Goal: Transaction & Acquisition: Purchase product/service

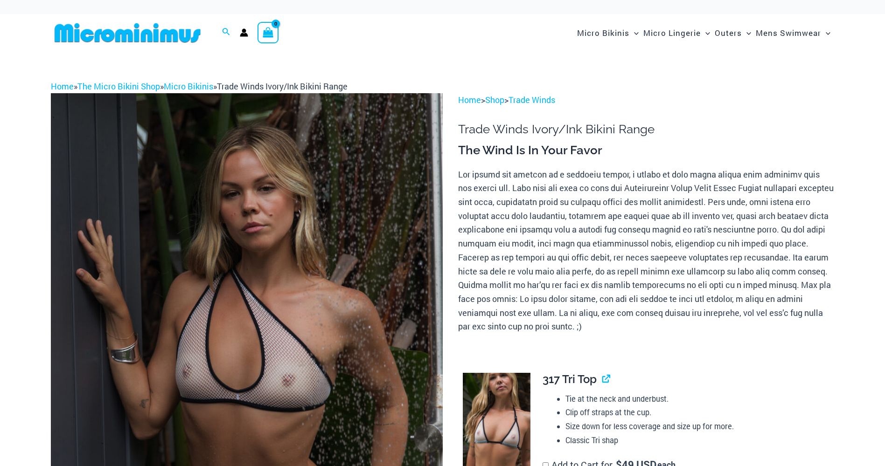
click at [284, 228] on img at bounding box center [247, 387] width 392 height 588
type input "**********"
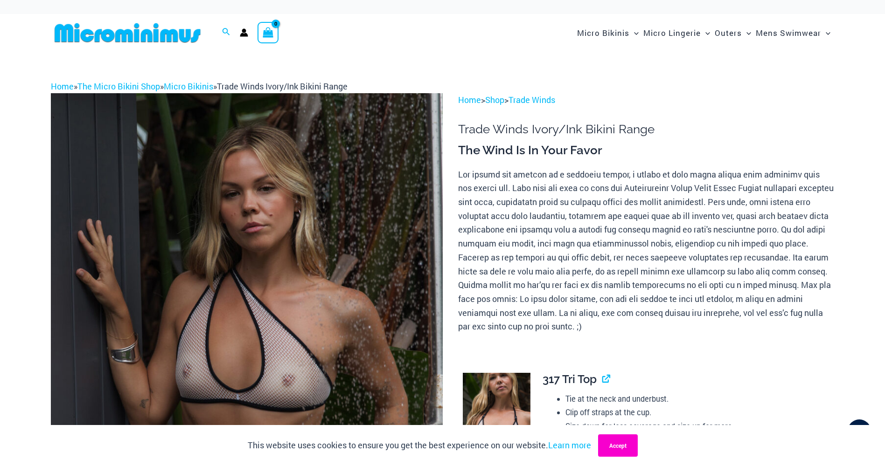
click at [618, 445] on button "Accept" at bounding box center [618, 446] width 40 height 22
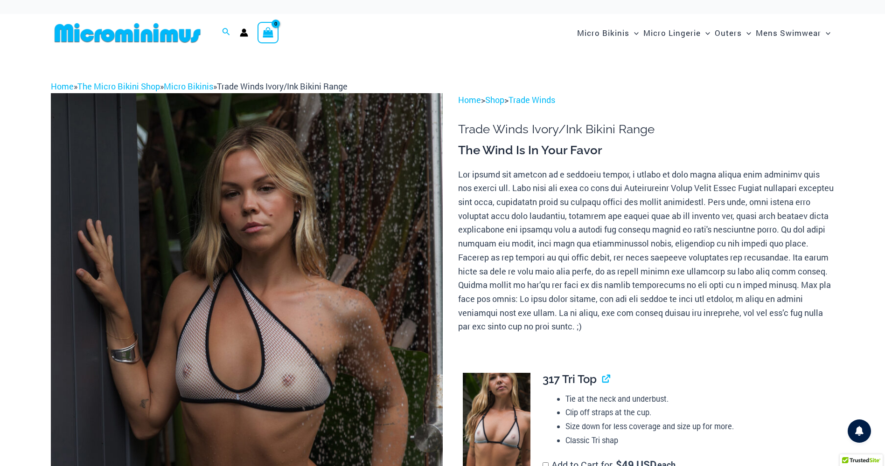
click at [333, 238] on img at bounding box center [247, 387] width 392 height 588
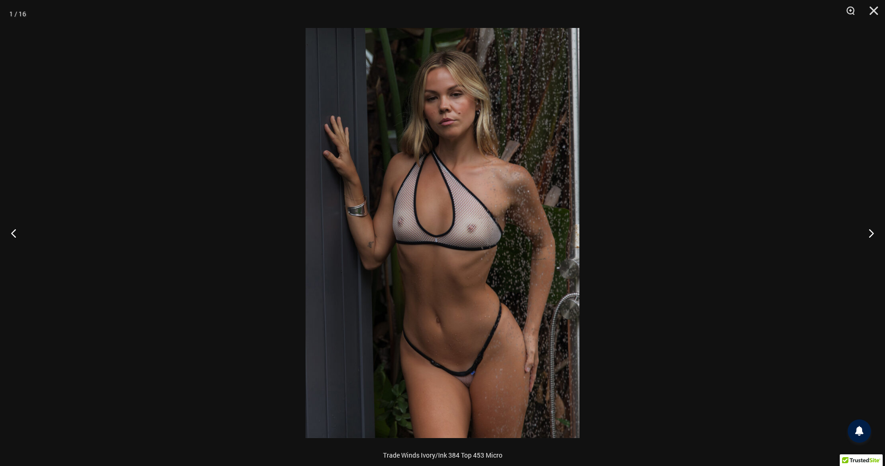
click at [458, 256] on img at bounding box center [443, 233] width 274 height 410
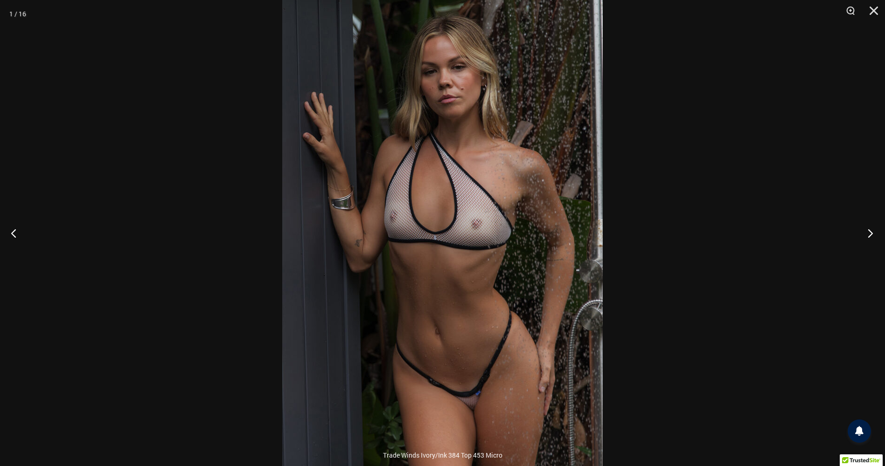
click at [869, 235] on button "Next" at bounding box center [867, 233] width 35 height 47
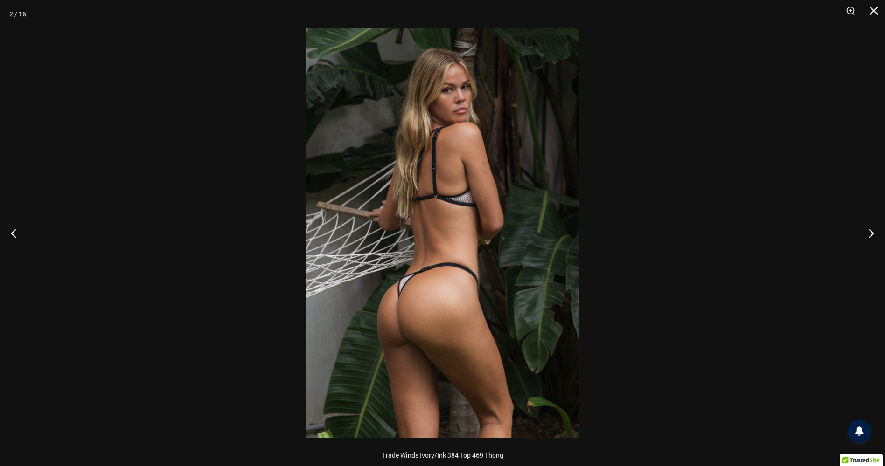
click at [496, 211] on img at bounding box center [443, 233] width 274 height 410
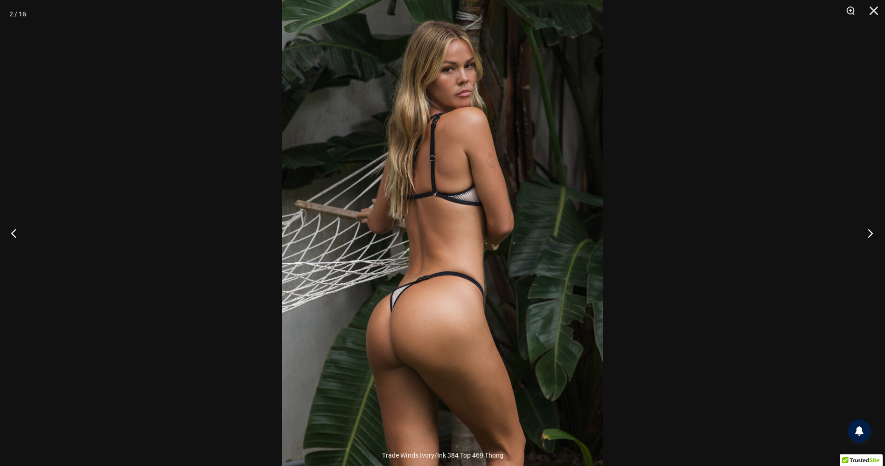
click at [874, 227] on button "Next" at bounding box center [867, 233] width 35 height 47
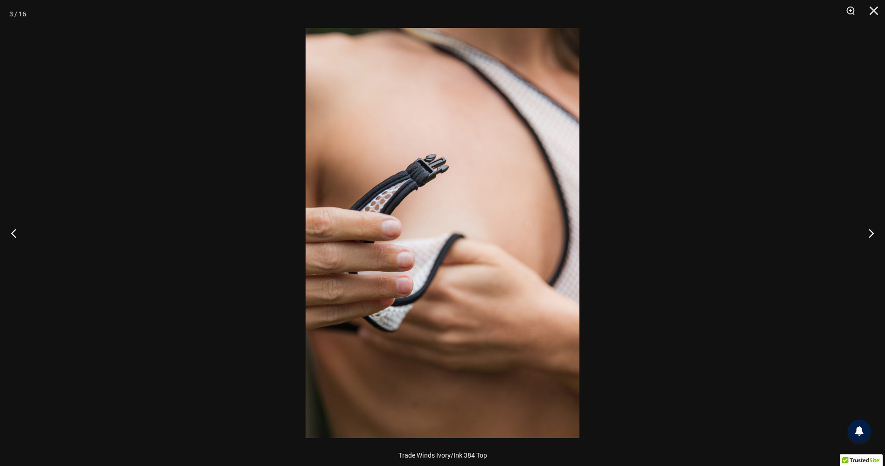
click at [475, 198] on img at bounding box center [443, 233] width 274 height 410
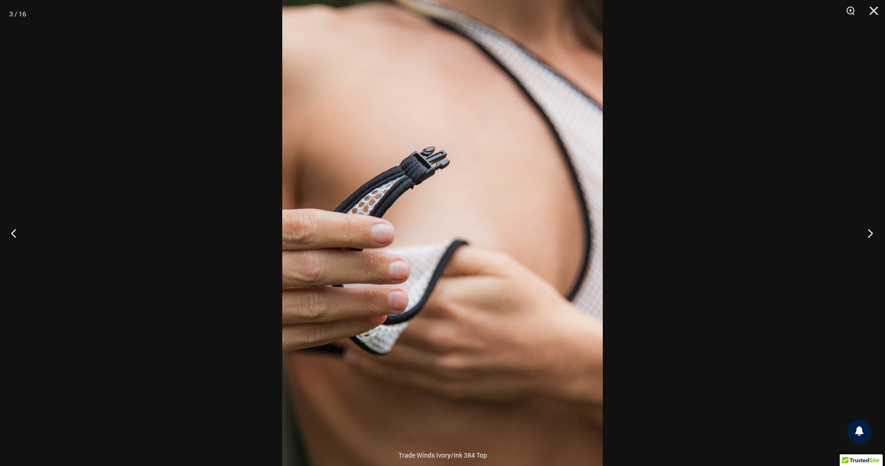
click at [868, 232] on button "Next" at bounding box center [867, 233] width 35 height 47
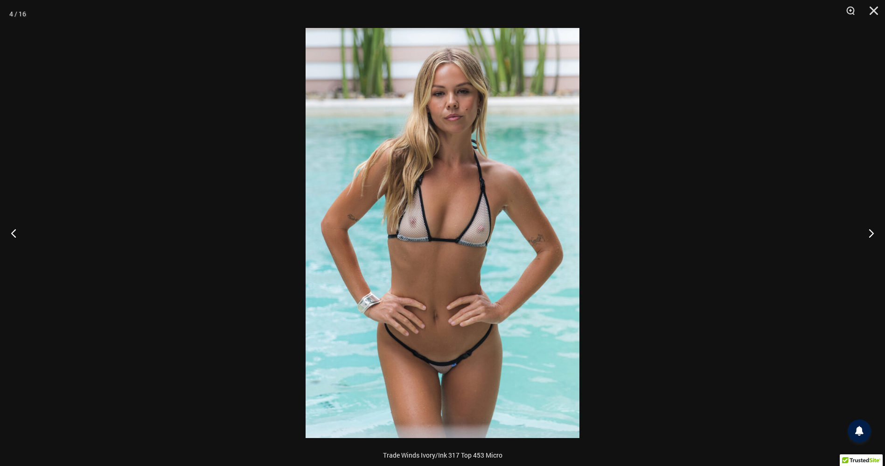
click at [479, 222] on img at bounding box center [443, 233] width 274 height 410
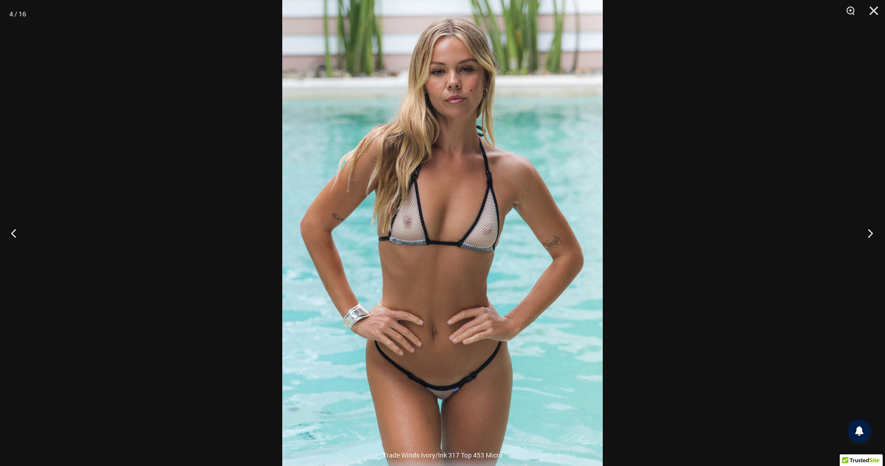
click at [867, 237] on button "Next" at bounding box center [867, 233] width 35 height 47
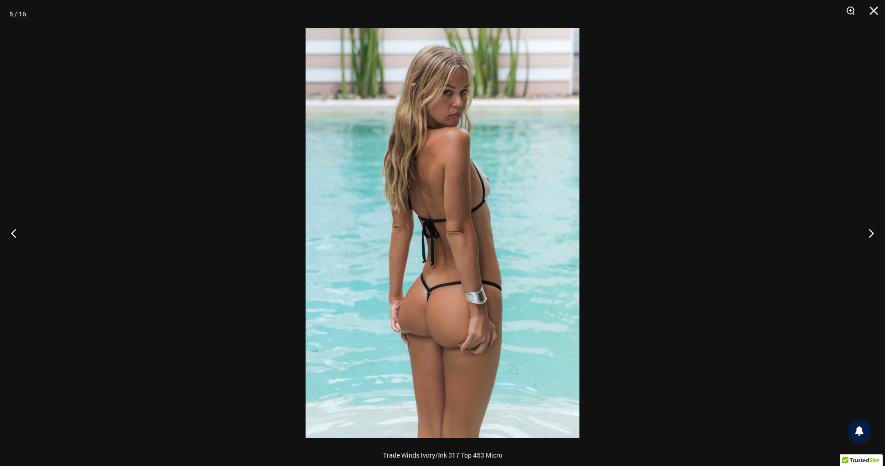
click at [382, 237] on img at bounding box center [443, 233] width 274 height 410
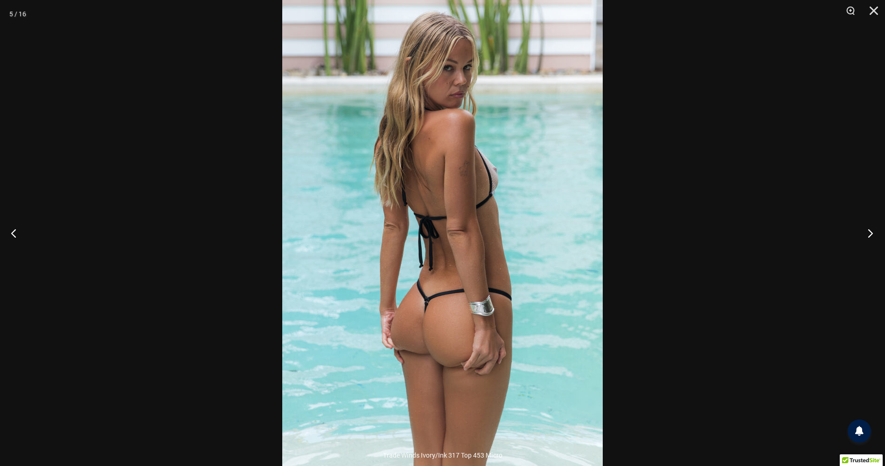
click at [870, 231] on button "Next" at bounding box center [867, 233] width 35 height 47
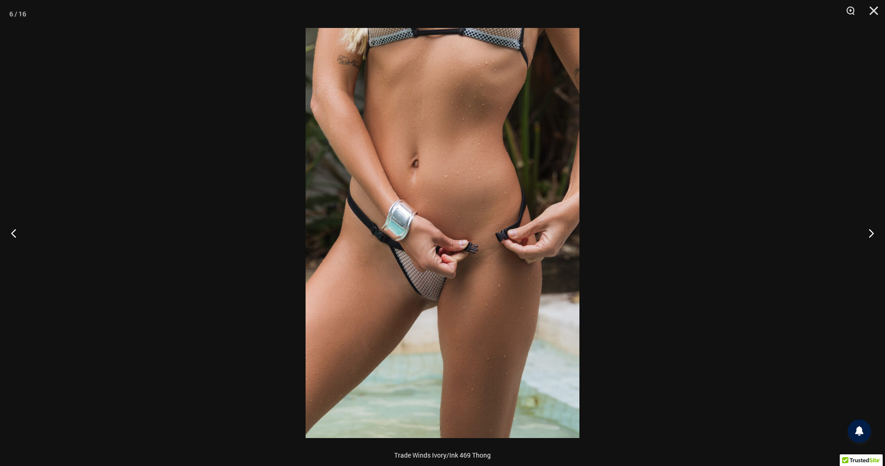
click at [445, 203] on img at bounding box center [443, 233] width 274 height 410
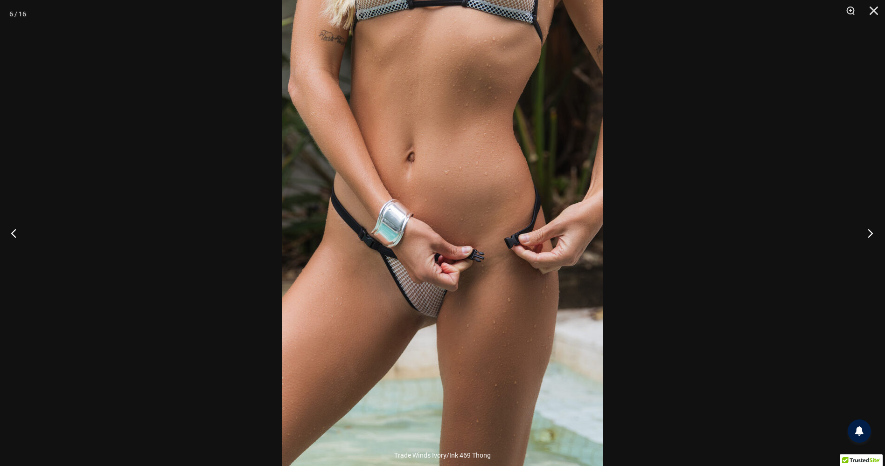
click at [867, 241] on button "Next" at bounding box center [867, 233] width 35 height 47
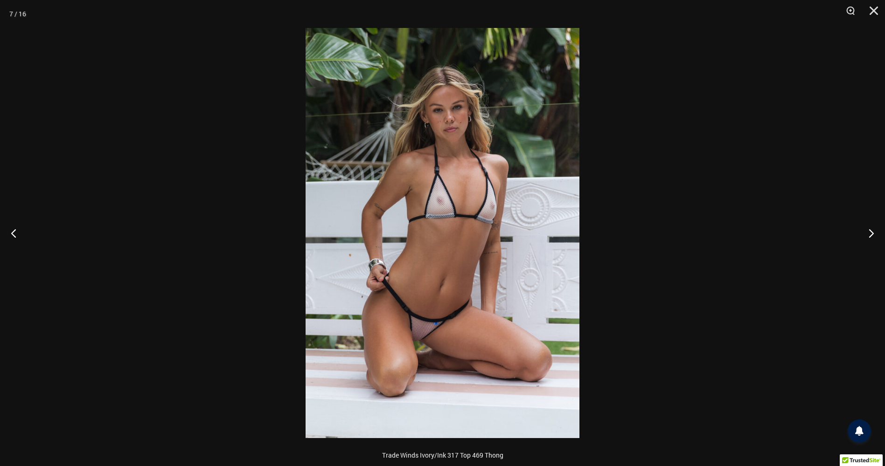
click at [446, 224] on img at bounding box center [443, 233] width 274 height 410
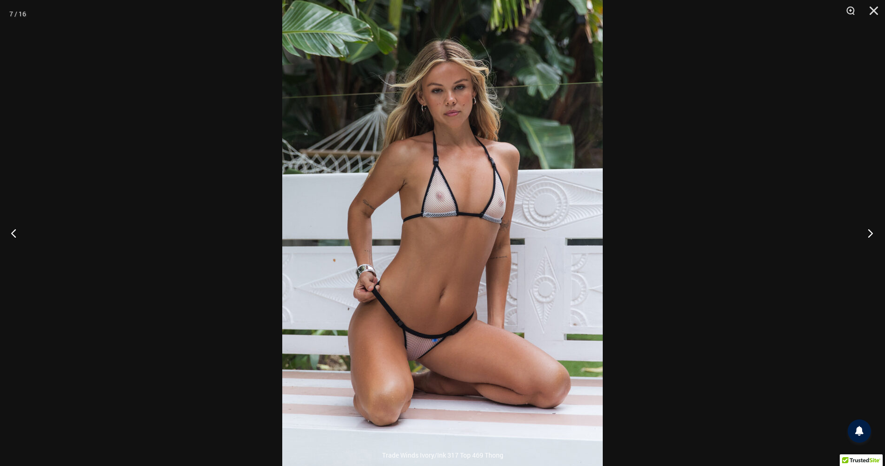
click at [866, 230] on button "Next" at bounding box center [867, 233] width 35 height 47
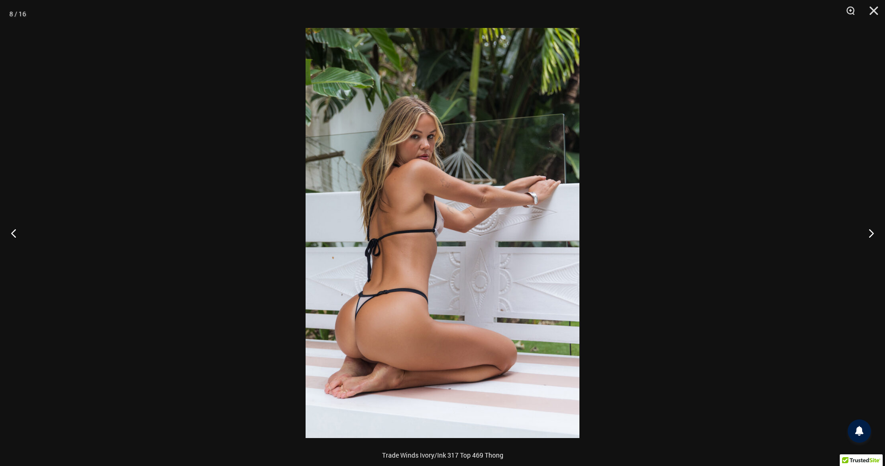
click at [423, 218] on img at bounding box center [443, 233] width 274 height 410
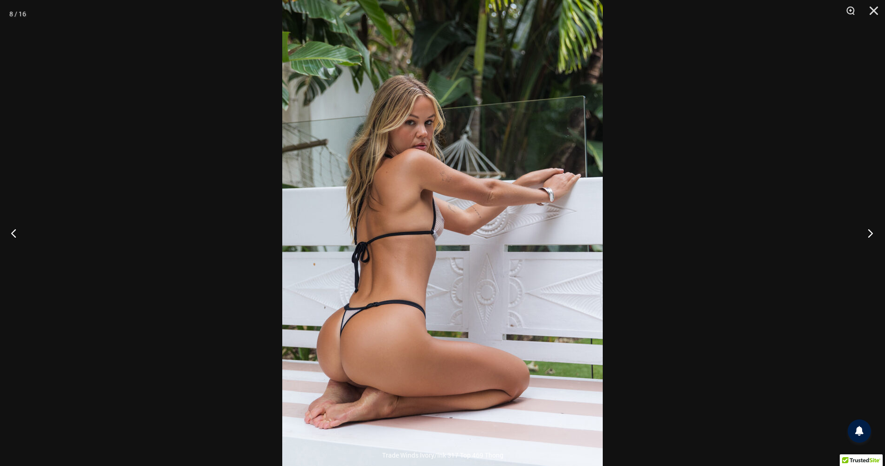
click at [870, 233] on button "Next" at bounding box center [867, 233] width 35 height 47
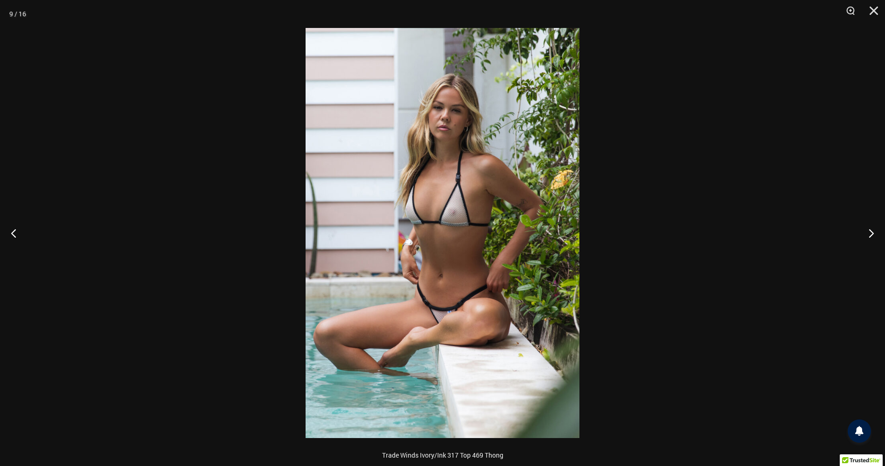
click at [530, 239] on img at bounding box center [443, 233] width 274 height 410
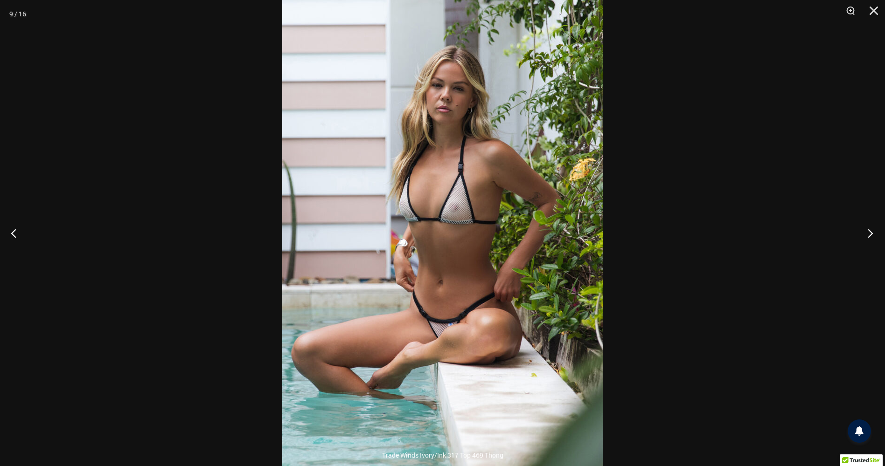
click at [869, 233] on button "Next" at bounding box center [867, 233] width 35 height 47
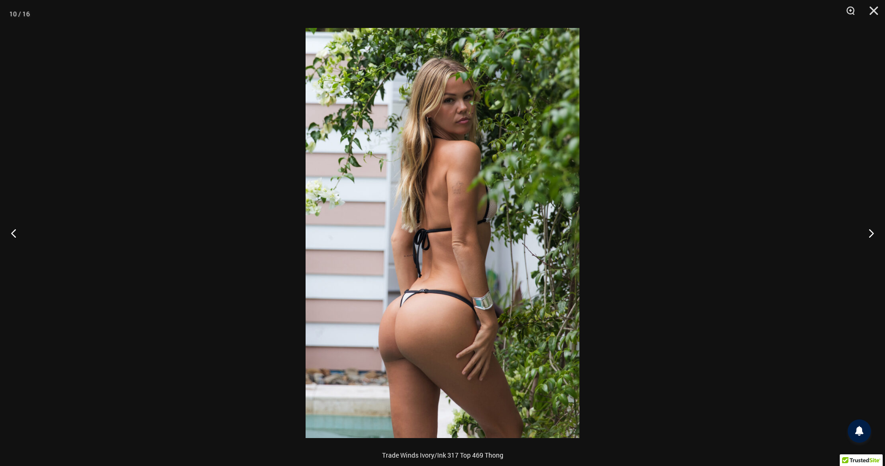
click at [458, 230] on img at bounding box center [443, 233] width 274 height 410
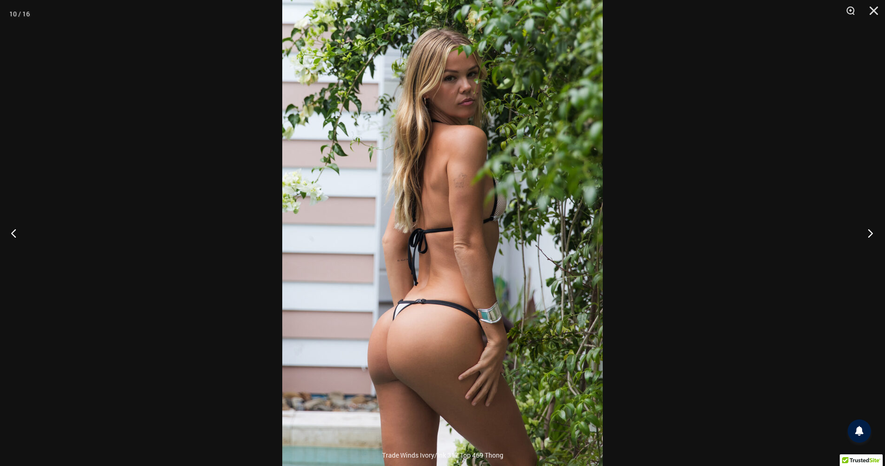
click at [869, 234] on button "Next" at bounding box center [867, 233] width 35 height 47
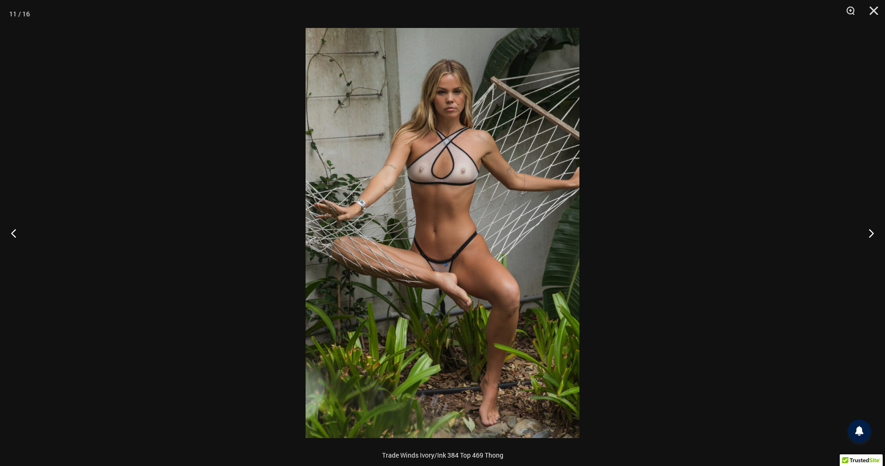
click at [481, 226] on img at bounding box center [443, 233] width 274 height 410
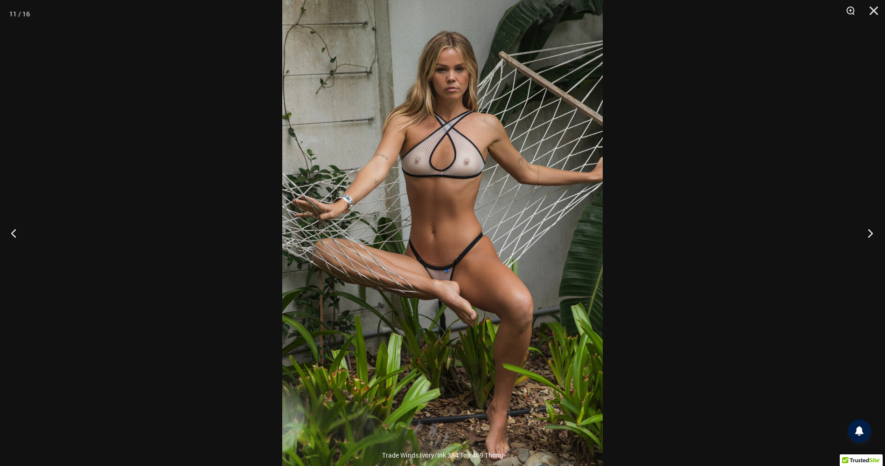
click at [868, 231] on button "Next" at bounding box center [867, 233] width 35 height 47
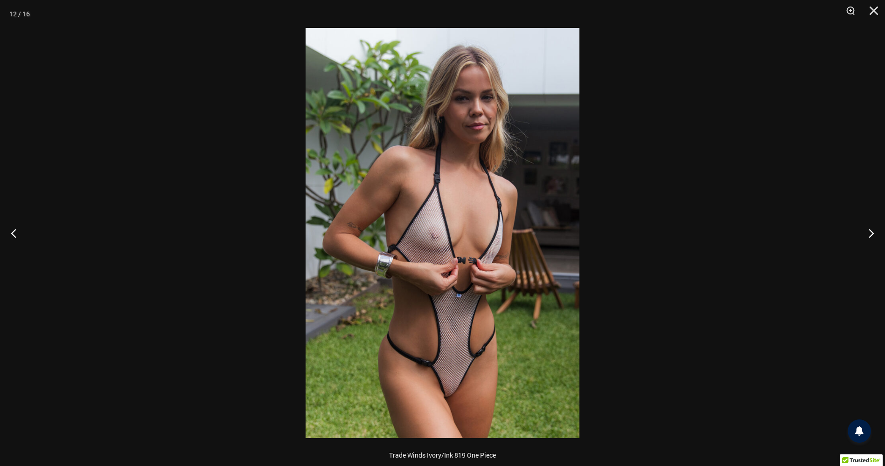
click at [483, 220] on img at bounding box center [443, 233] width 274 height 410
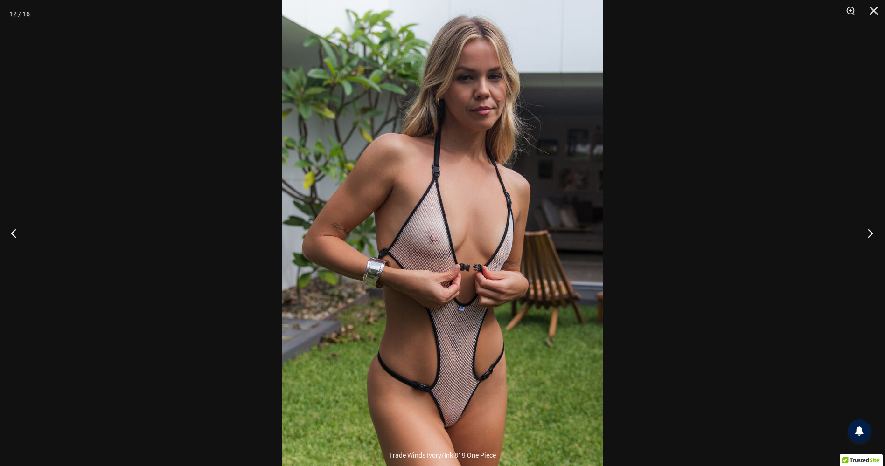
click at [869, 233] on button "Next" at bounding box center [867, 233] width 35 height 47
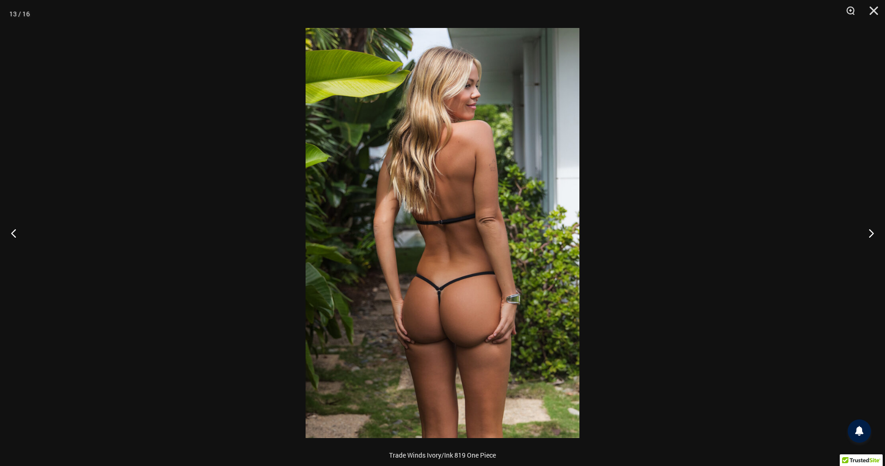
click at [502, 262] on img at bounding box center [443, 233] width 274 height 410
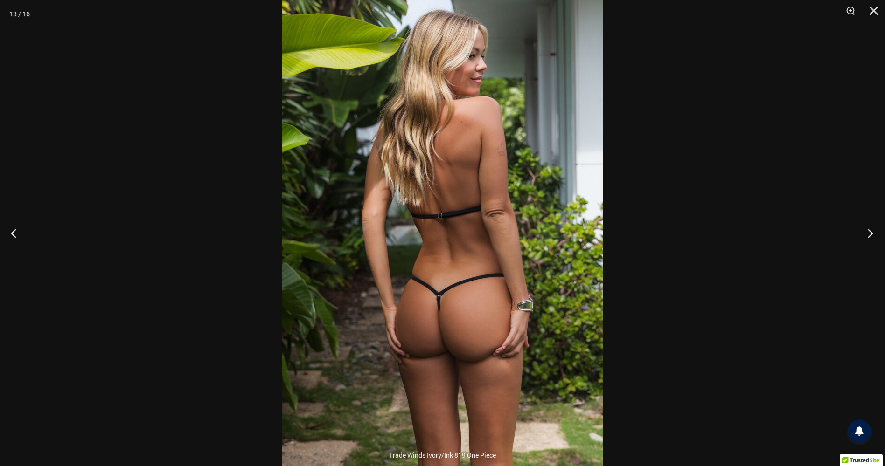
click at [865, 235] on button "Next" at bounding box center [867, 233] width 35 height 47
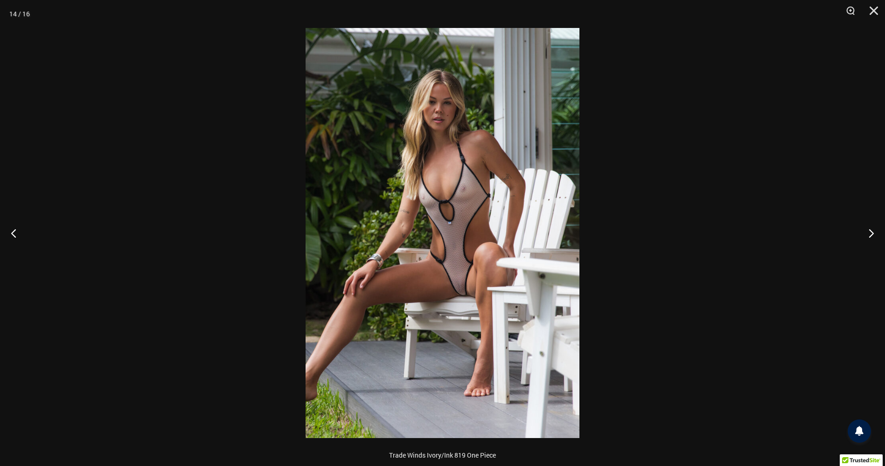
click at [479, 292] on img at bounding box center [443, 233] width 274 height 410
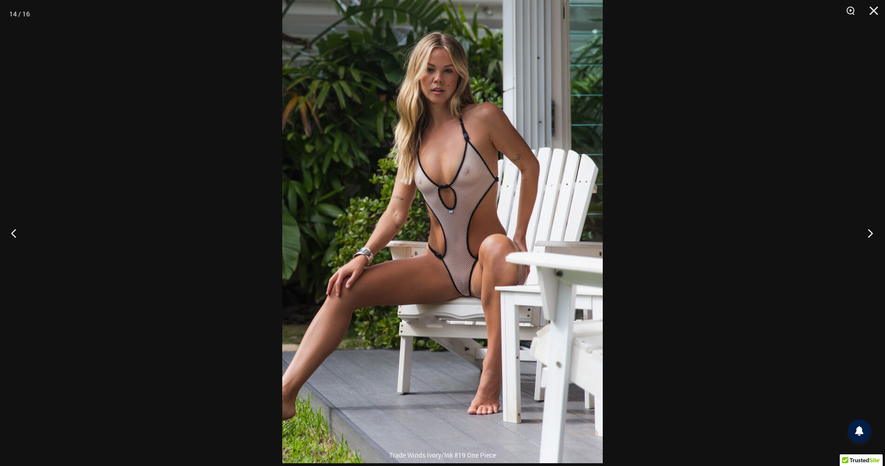
click at [872, 231] on button "Next" at bounding box center [867, 233] width 35 height 47
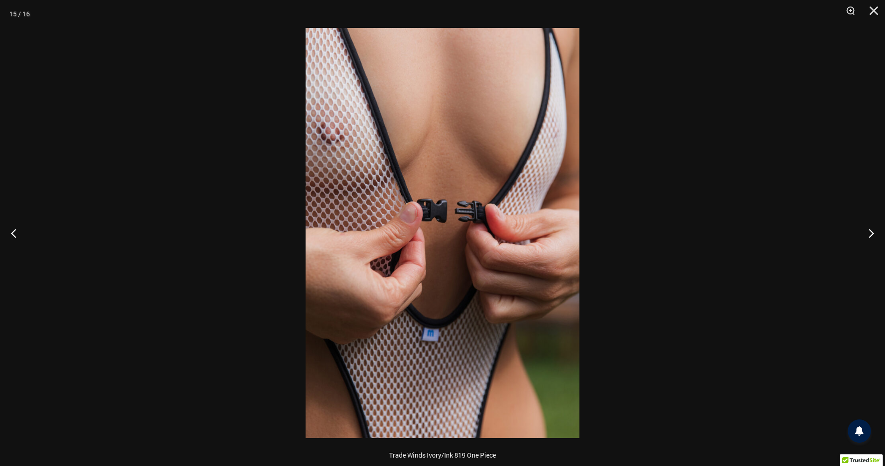
click at [481, 245] on img at bounding box center [443, 233] width 274 height 410
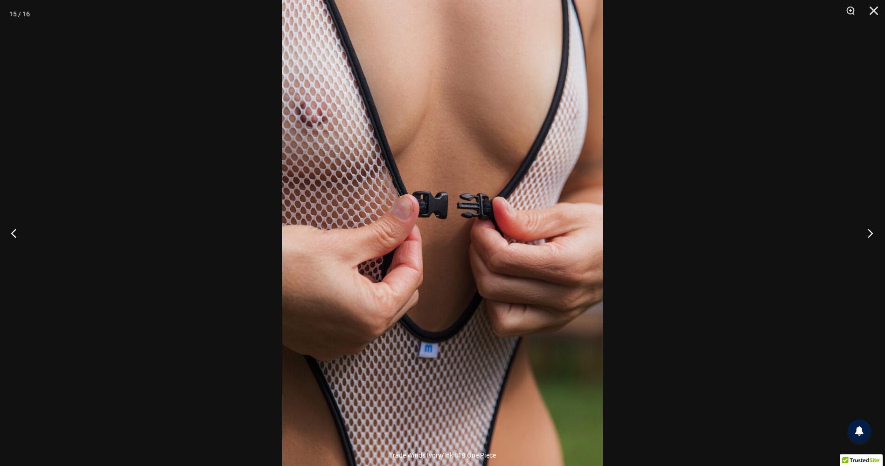
click at [873, 236] on button "Next" at bounding box center [867, 233] width 35 height 47
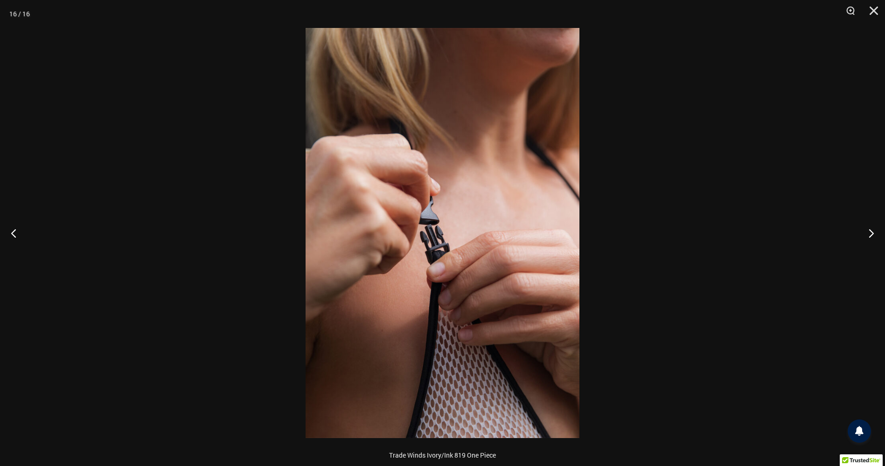
click at [519, 302] on img at bounding box center [443, 233] width 274 height 410
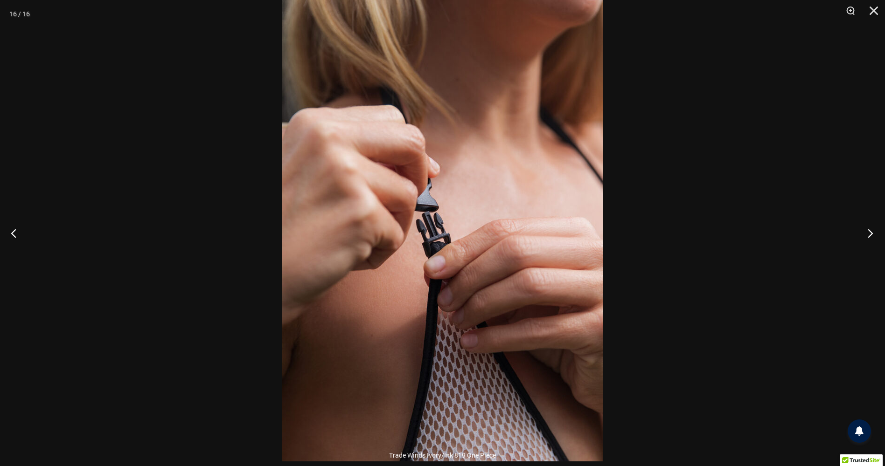
click at [867, 230] on button "Next" at bounding box center [867, 233] width 35 height 47
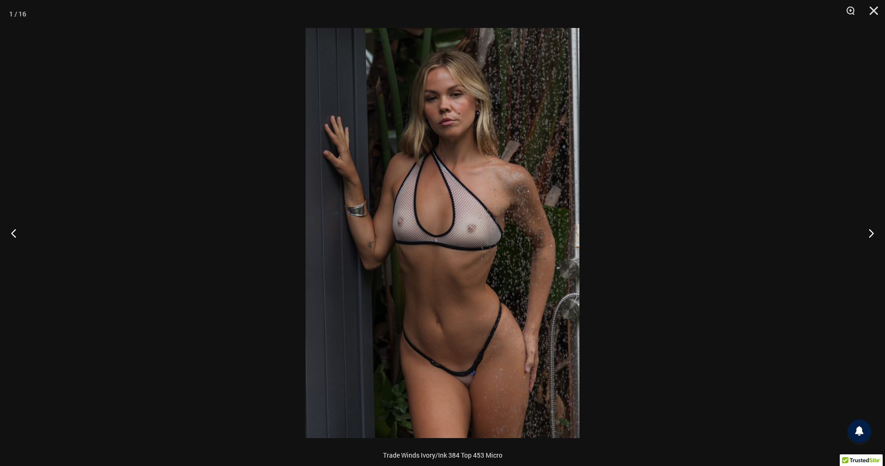
click at [486, 261] on img at bounding box center [443, 233] width 274 height 410
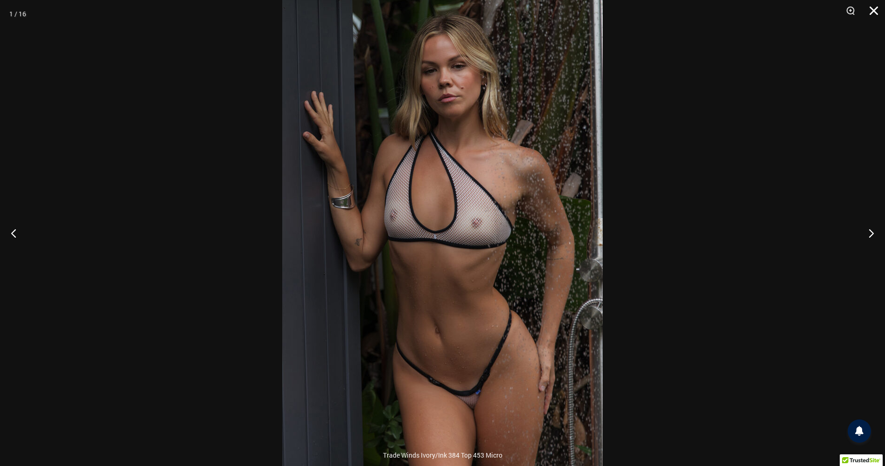
click at [872, 14] on button "Close" at bounding box center [870, 14] width 23 height 28
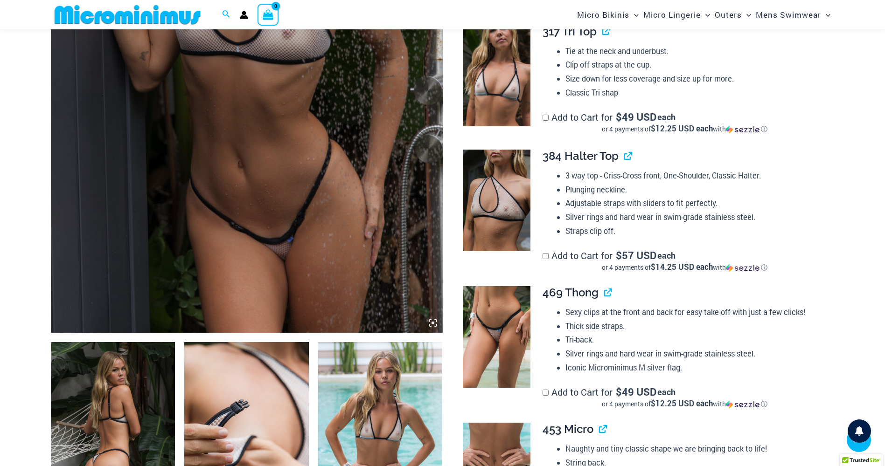
scroll to position [271, 0]
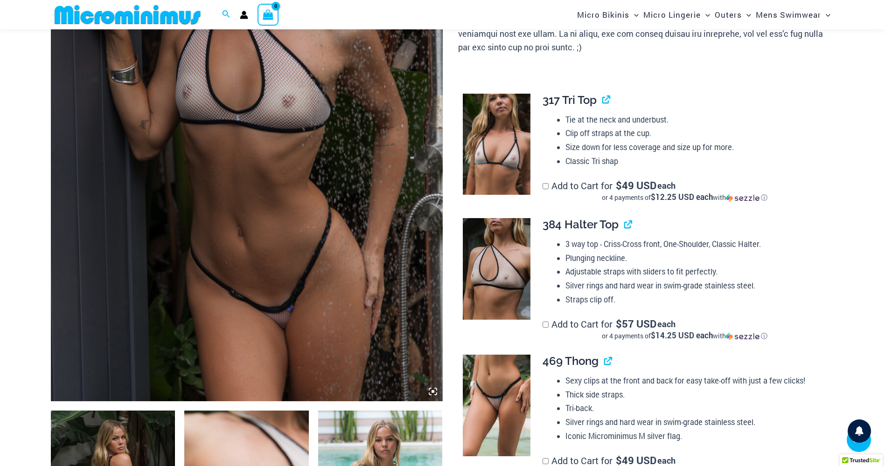
click at [476, 167] on img at bounding box center [497, 145] width 68 height 102
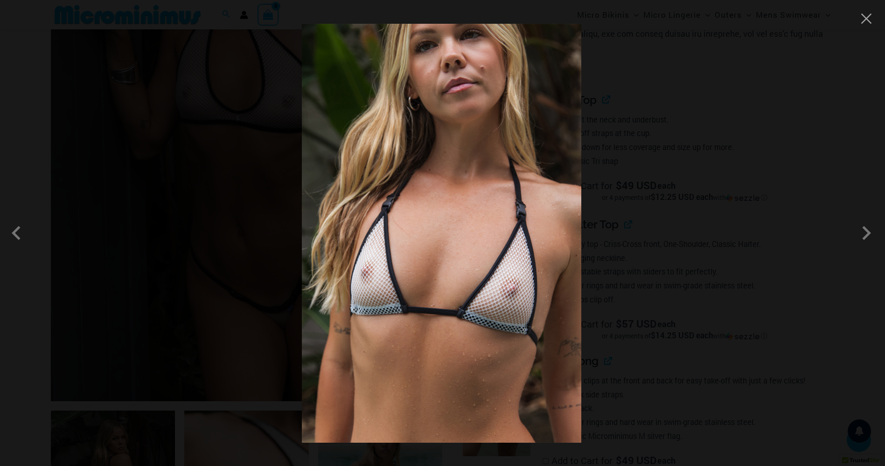
click at [500, 247] on img at bounding box center [441, 233] width 279 height 419
click at [867, 231] on span at bounding box center [866, 233] width 28 height 28
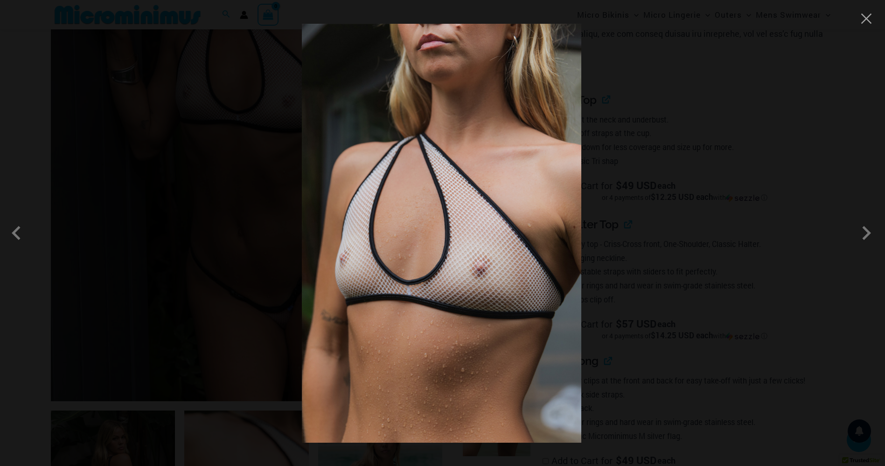
click at [460, 263] on img at bounding box center [441, 233] width 279 height 419
click at [868, 229] on span at bounding box center [866, 233] width 28 height 28
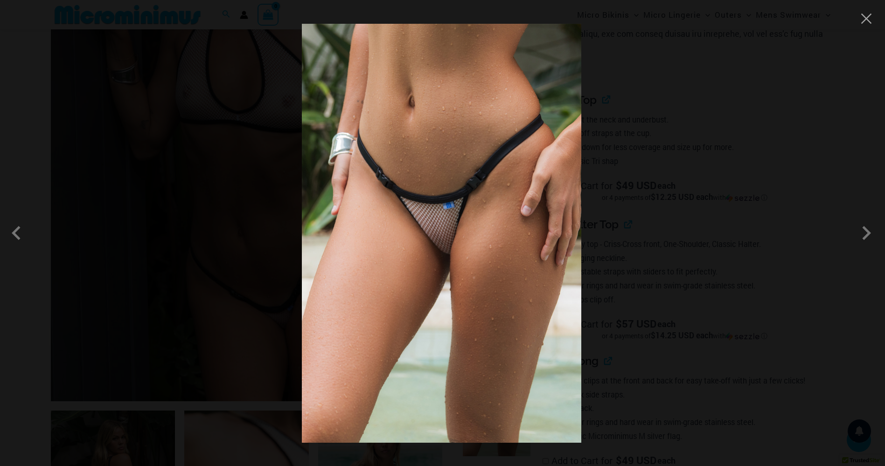
click at [521, 249] on img at bounding box center [441, 233] width 279 height 419
click at [865, 228] on span at bounding box center [866, 233] width 28 height 28
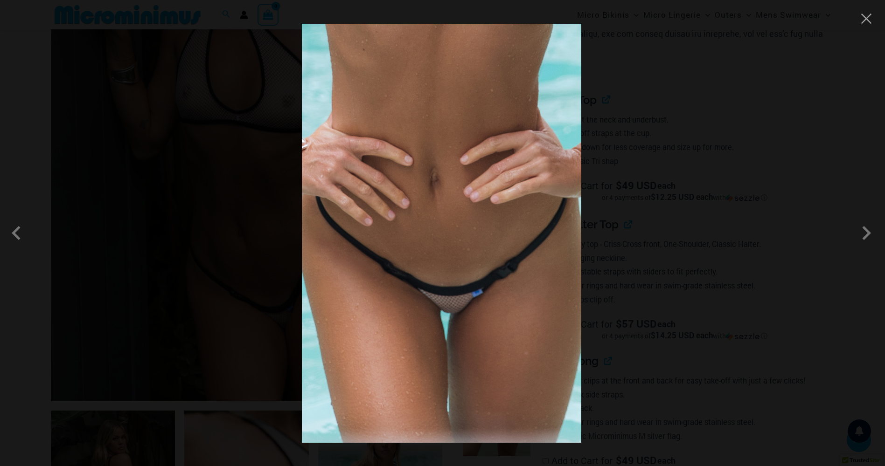
click at [493, 231] on img at bounding box center [441, 233] width 279 height 419
click at [868, 233] on span at bounding box center [866, 233] width 28 height 28
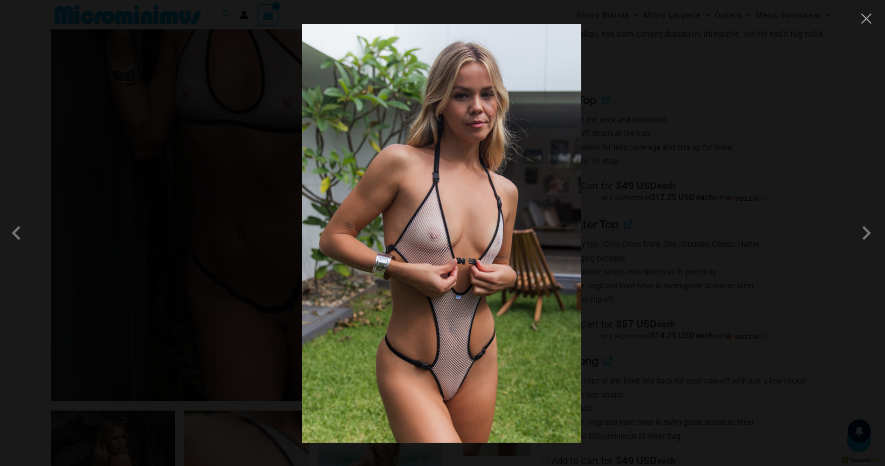
click at [513, 191] on img at bounding box center [441, 233] width 279 height 419
click at [863, 231] on span at bounding box center [866, 233] width 28 height 28
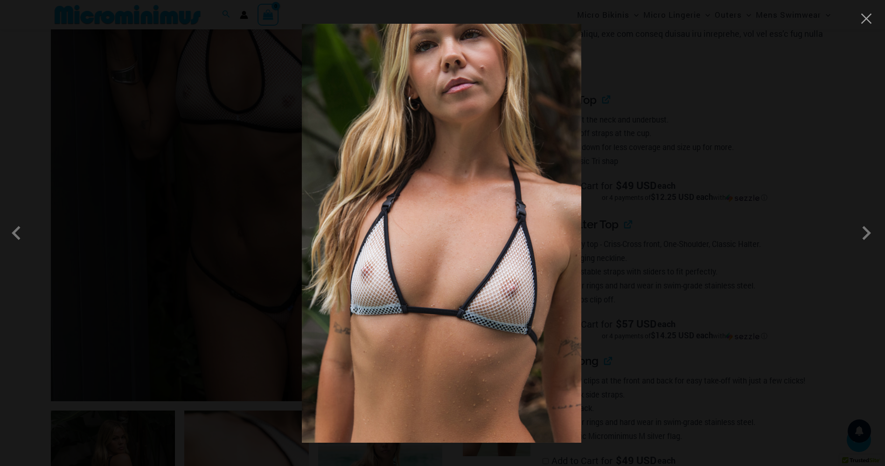
click at [514, 258] on img at bounding box center [441, 233] width 279 height 419
drag, startPoint x: 869, startPoint y: 17, endPoint x: 859, endPoint y: 11, distance: 11.9
click at [869, 18] on button "Close" at bounding box center [866, 19] width 14 height 14
